Goal: Task Accomplishment & Management: Use online tool/utility

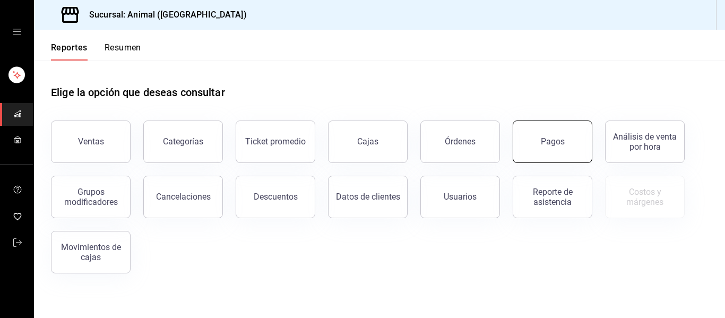
click at [578, 133] on button "Pagos" at bounding box center [553, 141] width 80 height 42
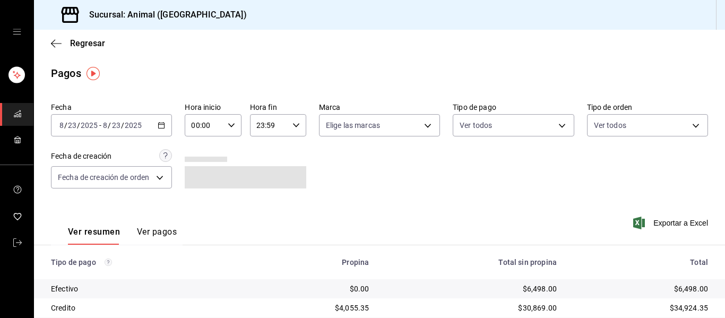
click at [230, 128] on icon "button" at bounding box center [231, 125] width 7 height 7
click at [203, 145] on button "04" at bounding box center [197, 147] width 24 height 21
type input "04:00"
click at [422, 127] on div at bounding box center [362, 159] width 725 height 318
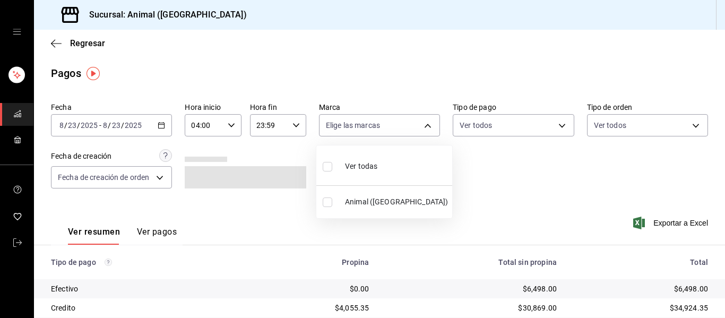
click at [422, 127] on body "Sucursal: Animal (Puebla) Regresar Pagos Fecha 2025-08-23 8 / 23 / 2025 - 2025-…" at bounding box center [362, 159] width 725 height 318
click at [383, 170] on li "Ver todas" at bounding box center [384, 165] width 136 height 31
type input "96838179-8fbb-4073-aae3-1789726318c8"
checkbox input "true"
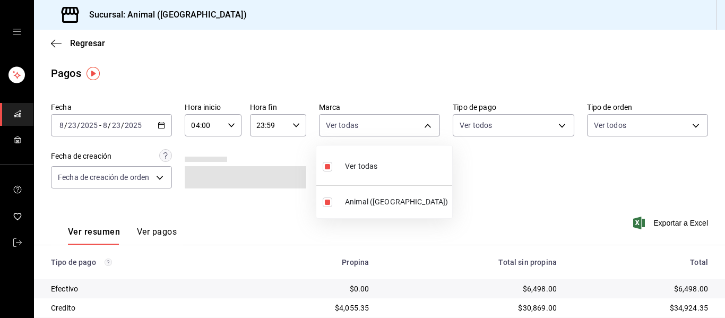
click at [491, 193] on div at bounding box center [362, 159] width 725 height 318
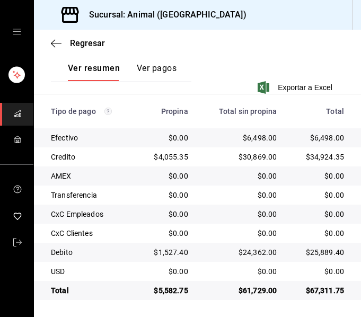
scroll to position [257, 0]
click at [193, 84] on div "Exportar a Excel" at bounding box center [192, 87] width 282 height 13
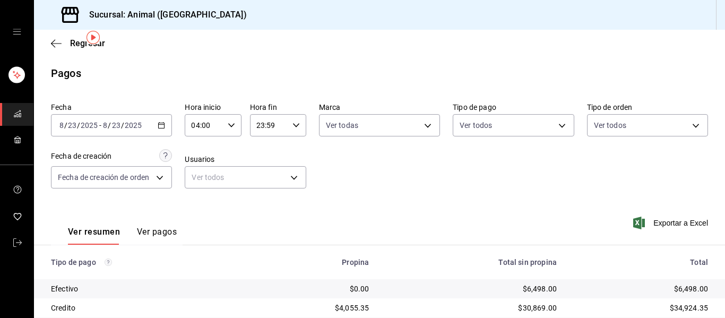
scroll to position [151, 0]
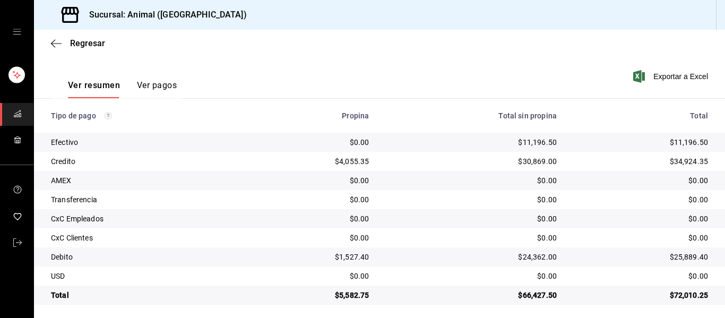
scroll to position [151, 0]
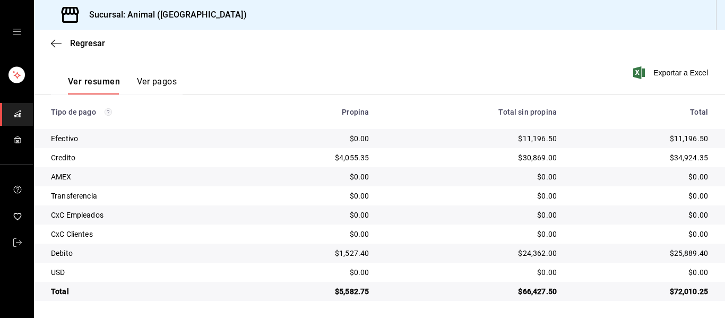
click at [410, 113] on div "Total sin propina" at bounding box center [471, 112] width 171 height 8
click at [463, 65] on div "Ver resumen Ver pagos Exportar a Excel" at bounding box center [379, 79] width 691 height 56
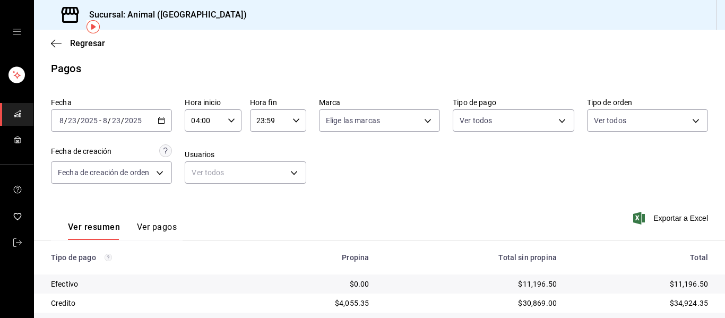
scroll to position [0, 0]
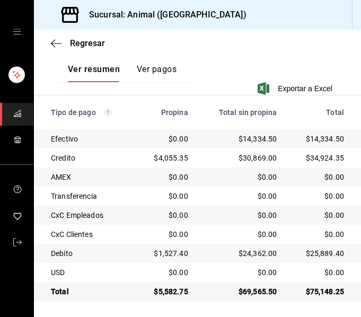
scroll to position [257, 0]
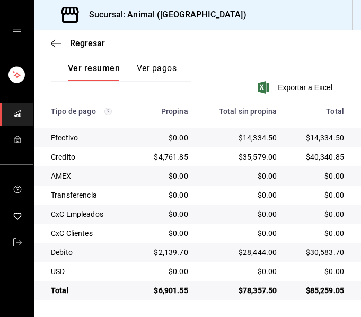
scroll to position [257, 0]
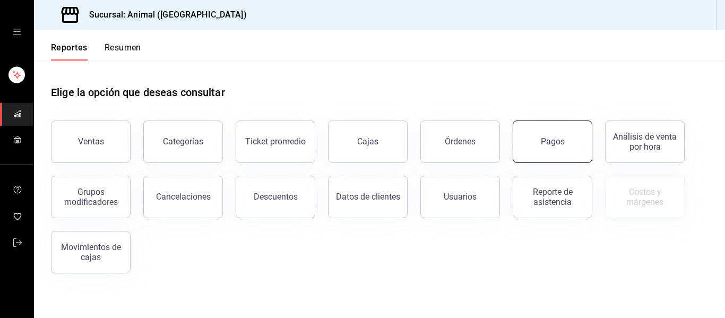
click at [547, 134] on button "Pagos" at bounding box center [553, 141] width 80 height 42
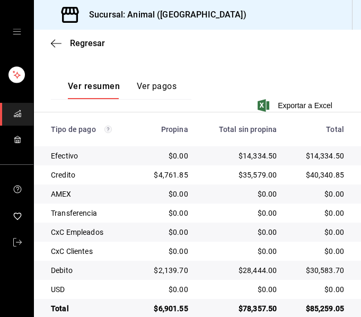
scroll to position [257, 0]
